Goal: Task Accomplishment & Management: Manage account settings

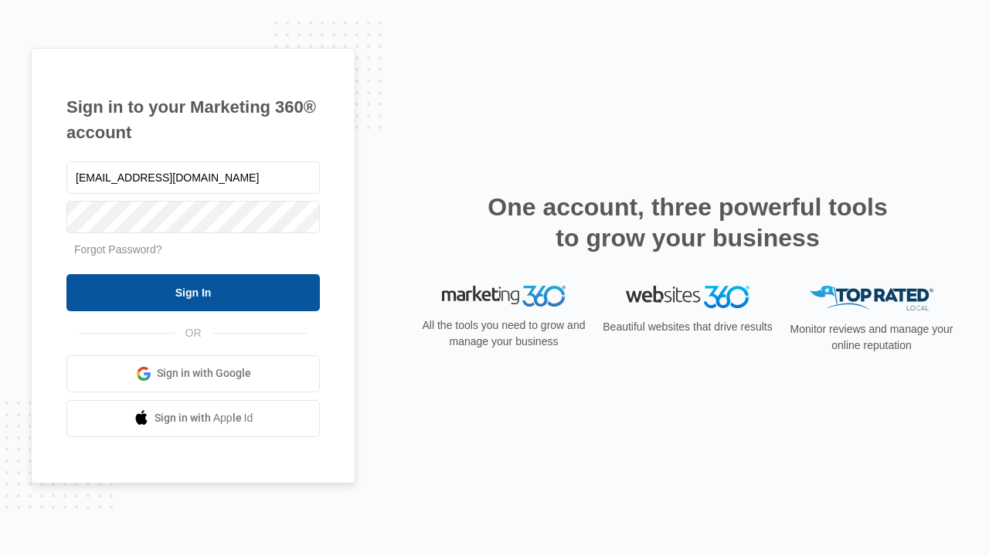
click at [193, 292] on input "Sign In" at bounding box center [192, 292] width 253 height 37
